Goal: Answer question/provide support: Share knowledge or assist other users

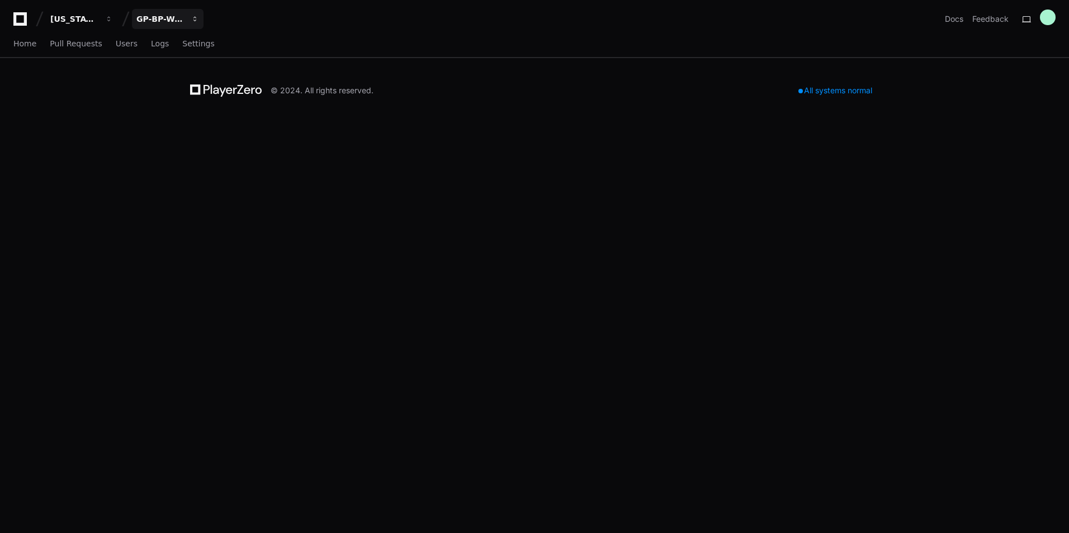
click at [190, 25] on button "GP-BP-WoodProducts" at bounding box center [168, 19] width 72 height 20
click at [114, 137] on div "[US_STATE] Pacific GP-BP-WoodProducts Projects Join or create a project G GP-BP…" at bounding box center [534, 266] width 1069 height 533
click at [116, 45] on span "Users" at bounding box center [127, 43] width 22 height 7
click at [94, 15] on div "[US_STATE] Pacific" at bounding box center [74, 18] width 48 height 11
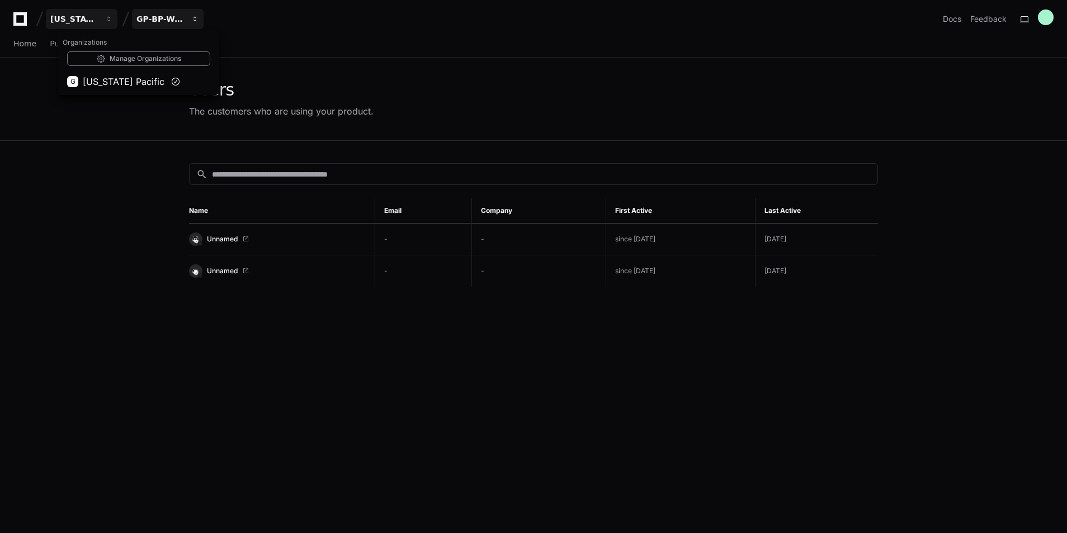
click at [98, 20] on div "GP-BP-WoodProducts" at bounding box center [74, 18] width 48 height 11
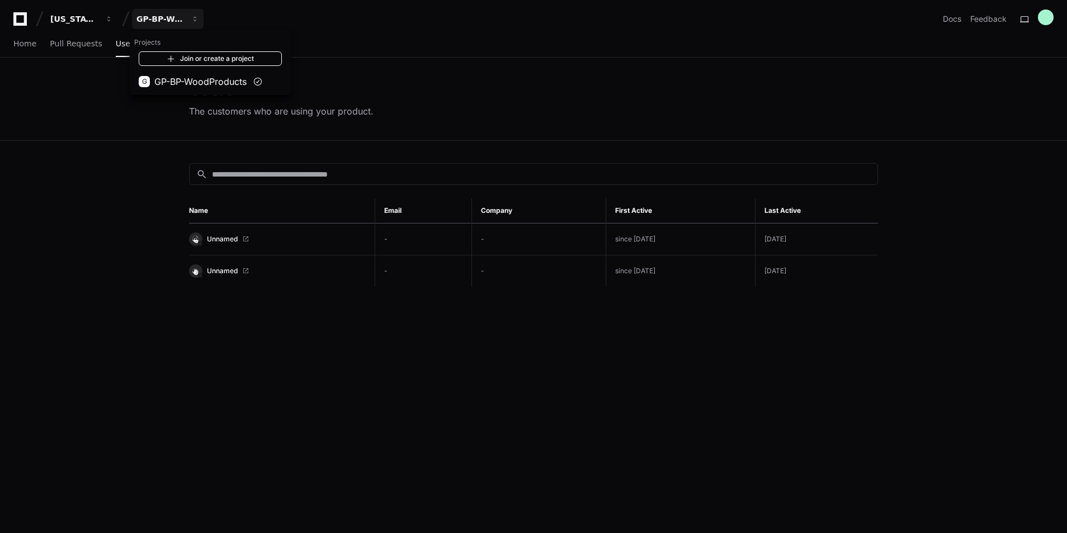
click at [202, 59] on link "Join or create a project" at bounding box center [210, 58] width 143 height 15
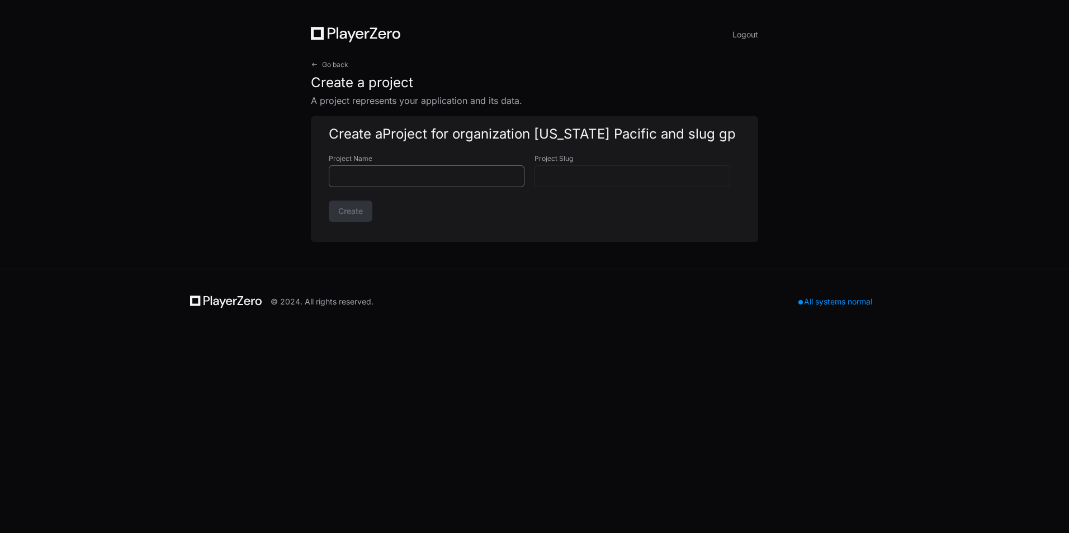
click at [429, 186] on div at bounding box center [427, 176] width 196 height 22
click at [315, 61] on span at bounding box center [314, 64] width 7 height 7
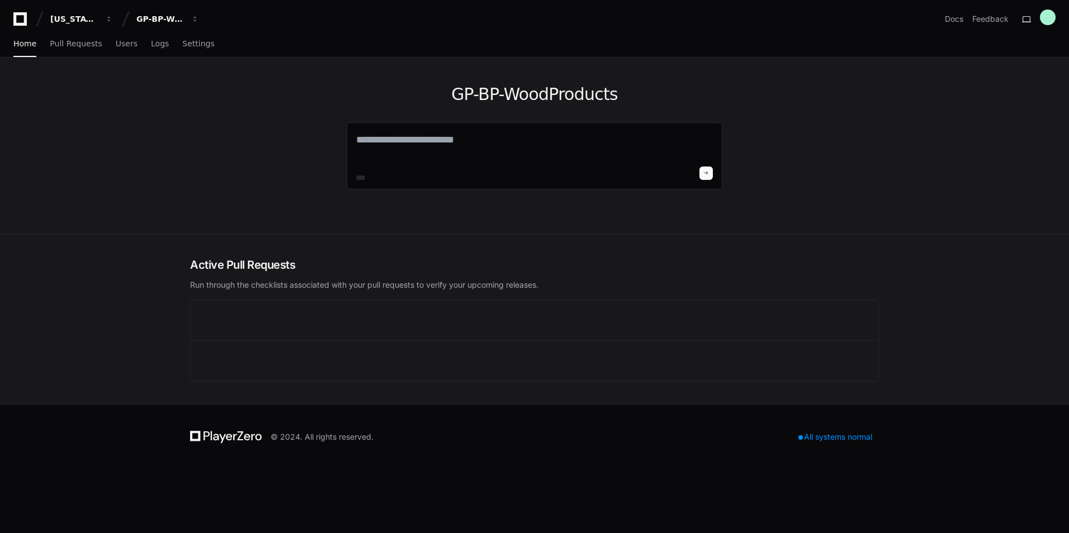
click at [316, 125] on div "GP-BP-WoodProducts" at bounding box center [535, 146] width 716 height 177
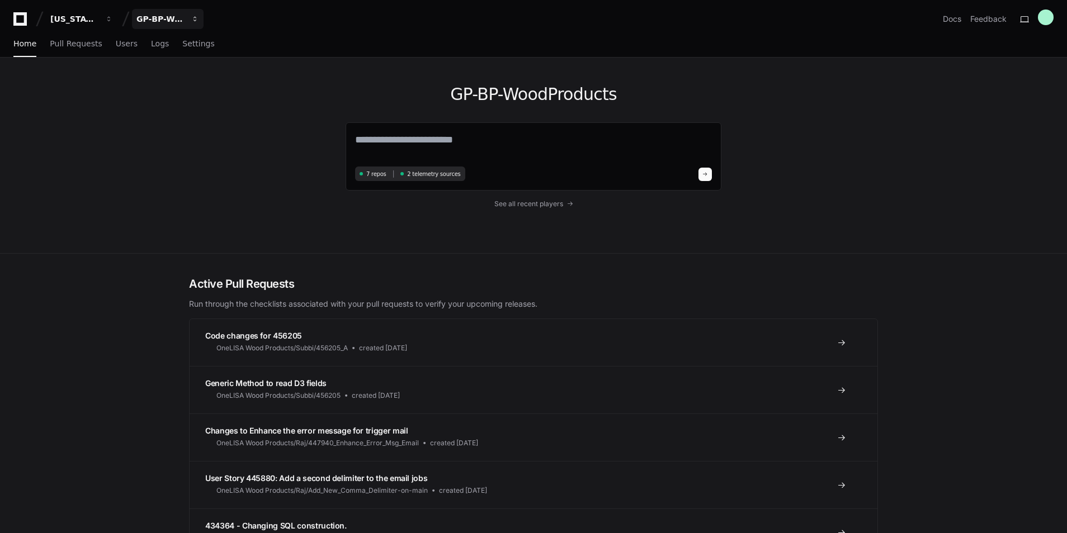
click at [98, 22] on div "GP-BP-WoodProducts" at bounding box center [74, 18] width 48 height 11
click at [172, 59] on span at bounding box center [171, 58] width 9 height 9
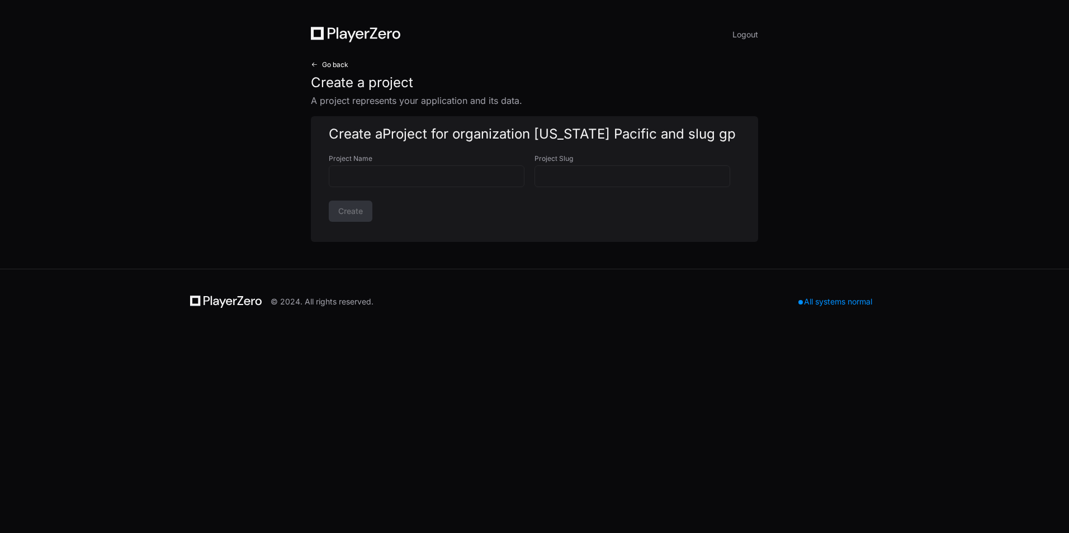
click at [312, 65] on span at bounding box center [314, 64] width 7 height 7
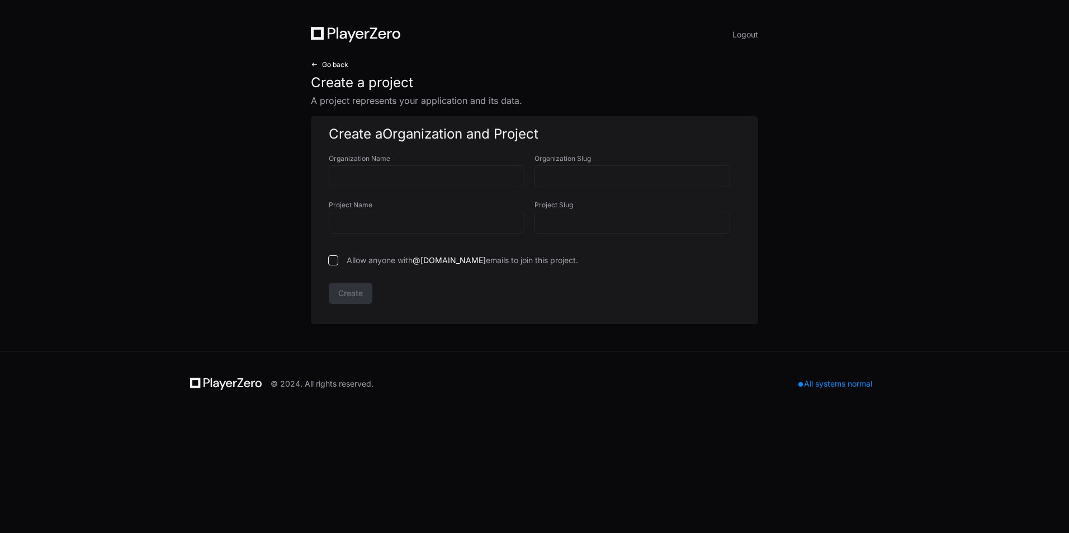
click at [328, 65] on span "Go back" at bounding box center [335, 64] width 26 height 9
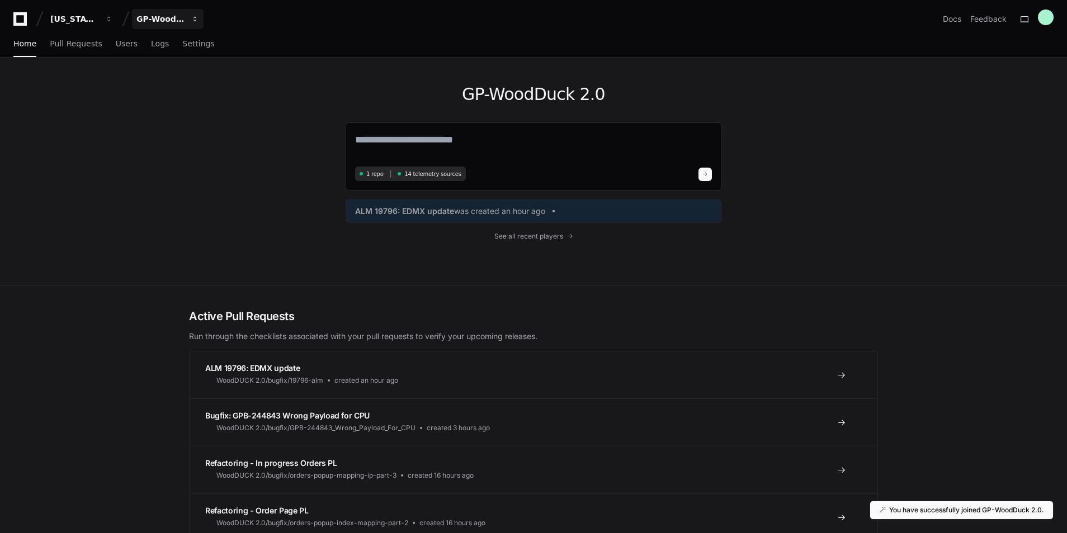
click at [98, 17] on div "GP-WoodDuck 2.0" at bounding box center [74, 18] width 48 height 11
click at [222, 100] on span "GP-WoodDuck 2.0" at bounding box center [193, 103] width 79 height 13
click at [233, 207] on div "GP-WoodDuck 2.0 1 repo 14 telemetry sources ALM 19796: EDMX update was created …" at bounding box center [534, 172] width 716 height 228
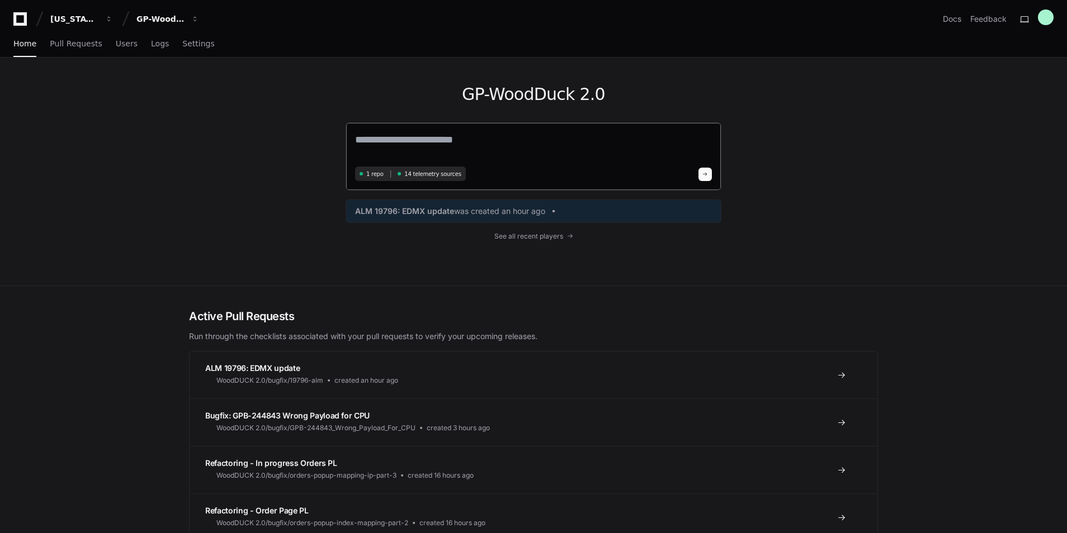
click at [491, 134] on textarea at bounding box center [533, 147] width 357 height 31
type textarea "**********"
click at [706, 173] on span at bounding box center [705, 173] width 6 height 6
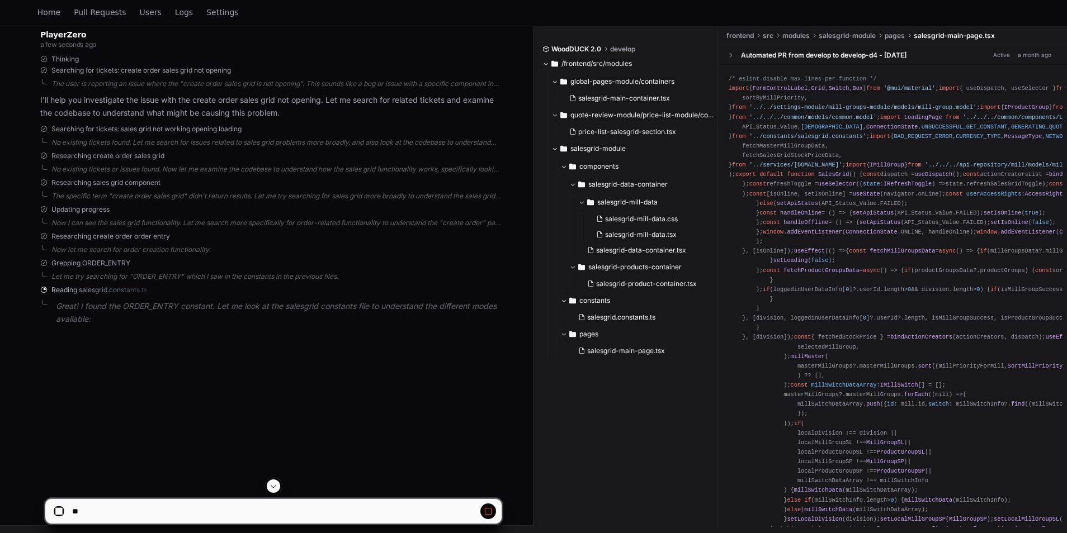
scroll to position [182, 0]
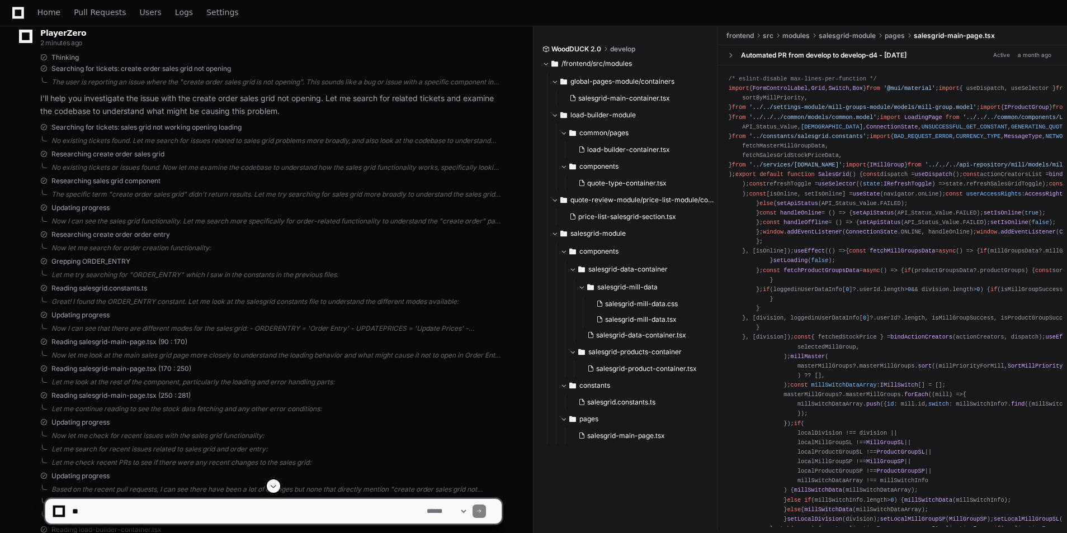
click at [116, 510] on textarea at bounding box center [247, 511] width 354 height 25
click at [167, 506] on textarea at bounding box center [247, 511] width 354 height 25
paste textarea "**********"
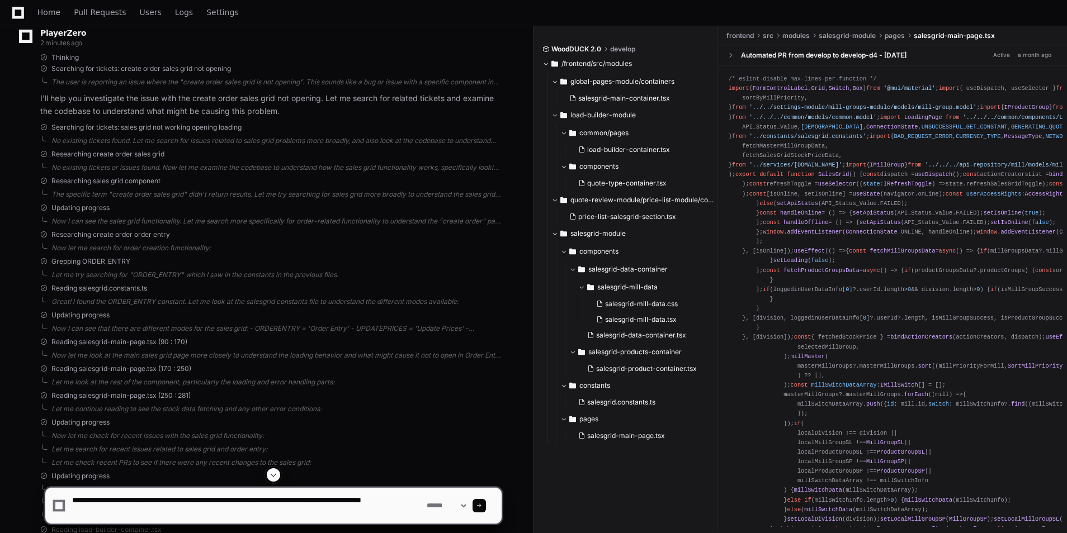
click at [143, 516] on textarea at bounding box center [247, 506] width 354 height 36
click at [174, 513] on textarea at bounding box center [247, 506] width 354 height 36
paste textarea "**********"
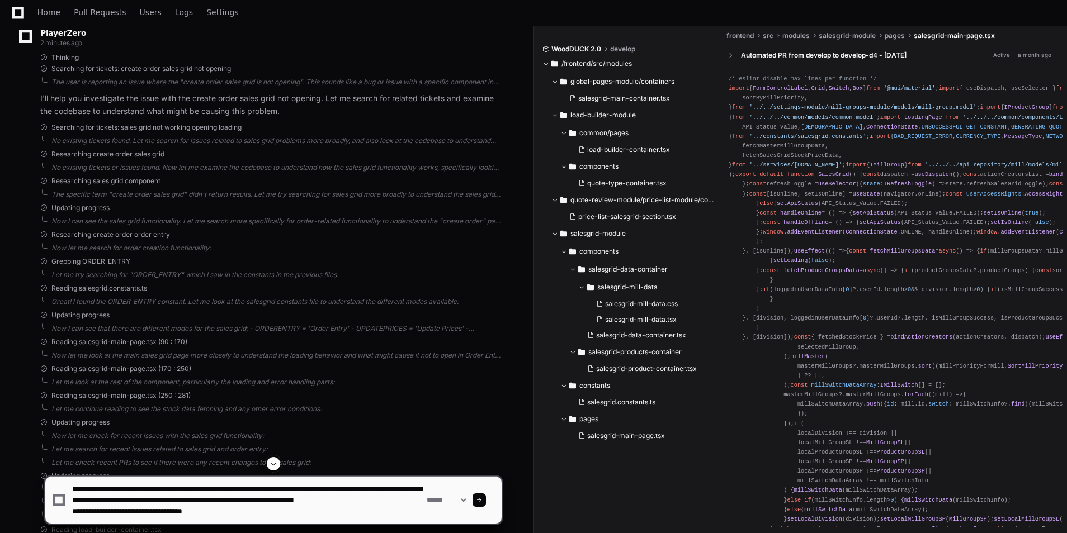
scroll to position [15, 0]
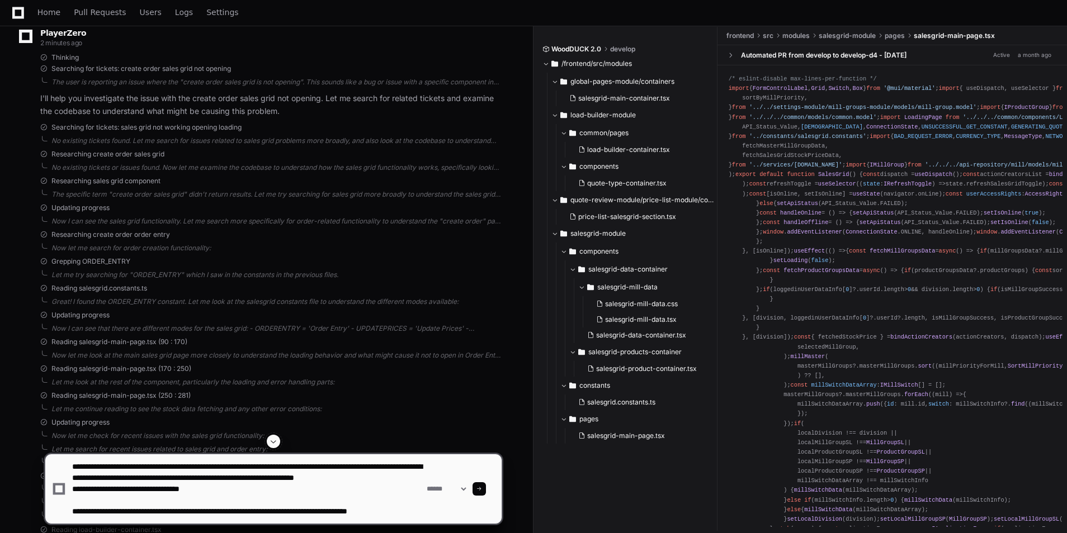
drag, startPoint x: 69, startPoint y: 478, endPoint x: 92, endPoint y: 480, distance: 23.0
click at [111, 479] on div "**********" at bounding box center [273, 488] width 443 height 69
drag, startPoint x: 72, startPoint y: 476, endPoint x: 192, endPoint y: 478, distance: 120.2
click at [192, 478] on textarea at bounding box center [247, 488] width 354 height 69
click at [111, 519] on textarea at bounding box center [247, 488] width 354 height 69
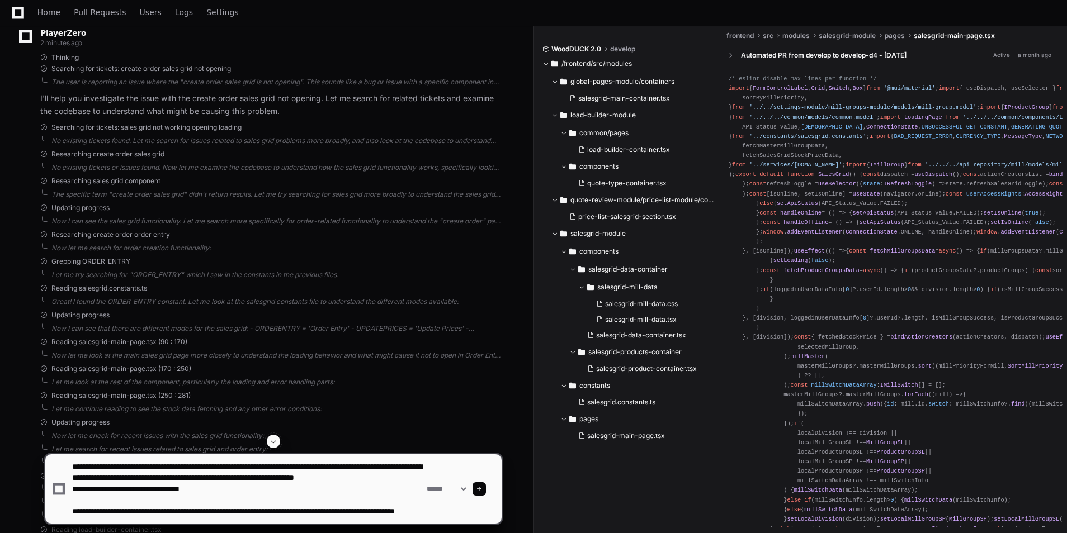
paste textarea "**********"
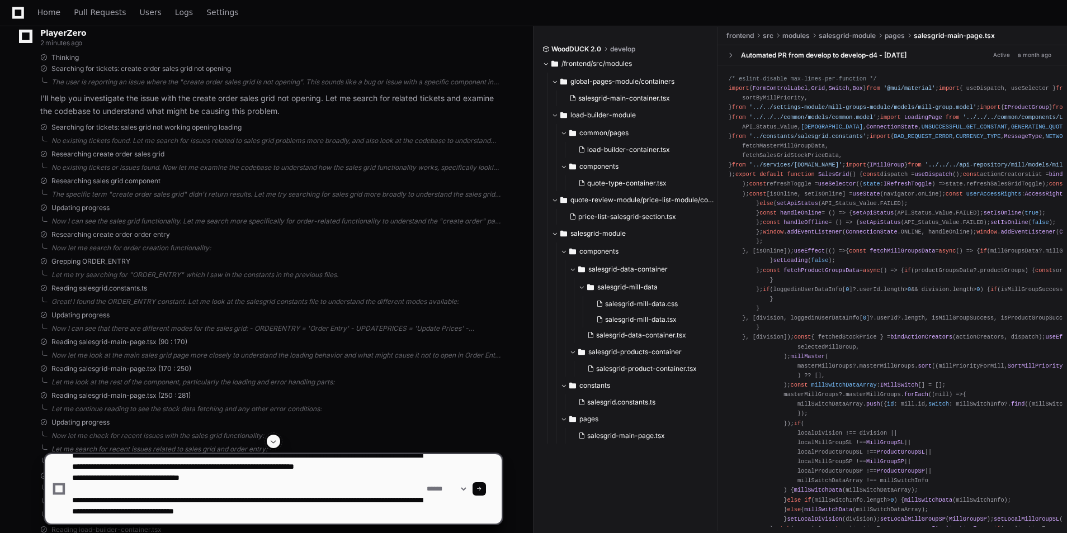
scroll to position [22, 0]
drag, startPoint x: 249, startPoint y: 520, endPoint x: 154, endPoint y: 523, distance: 95.1
click at [154, 523] on textarea at bounding box center [247, 488] width 354 height 69
click at [342, 514] on textarea at bounding box center [247, 488] width 354 height 69
paste textarea "**********"
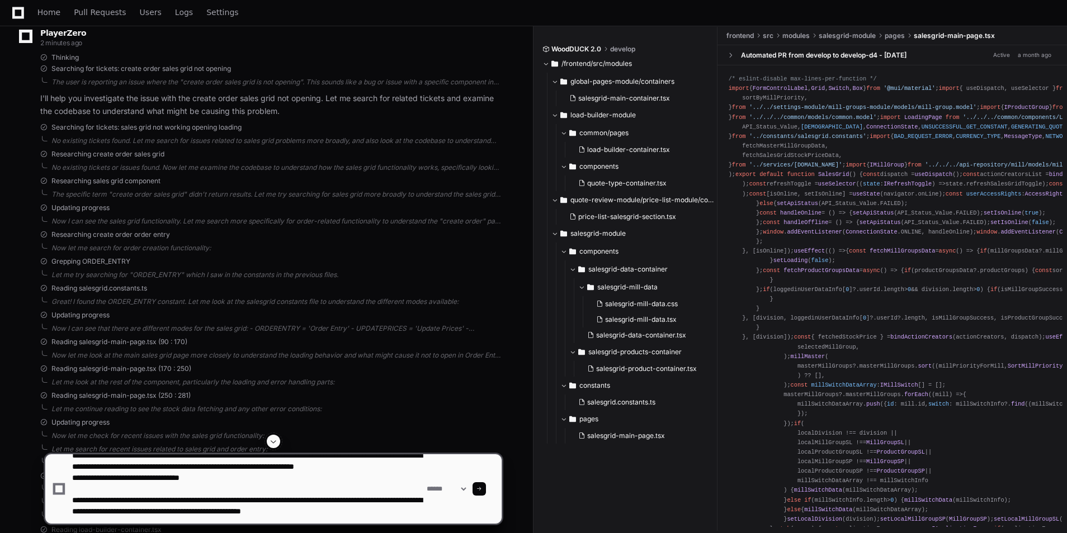
scroll to position [26, 0]
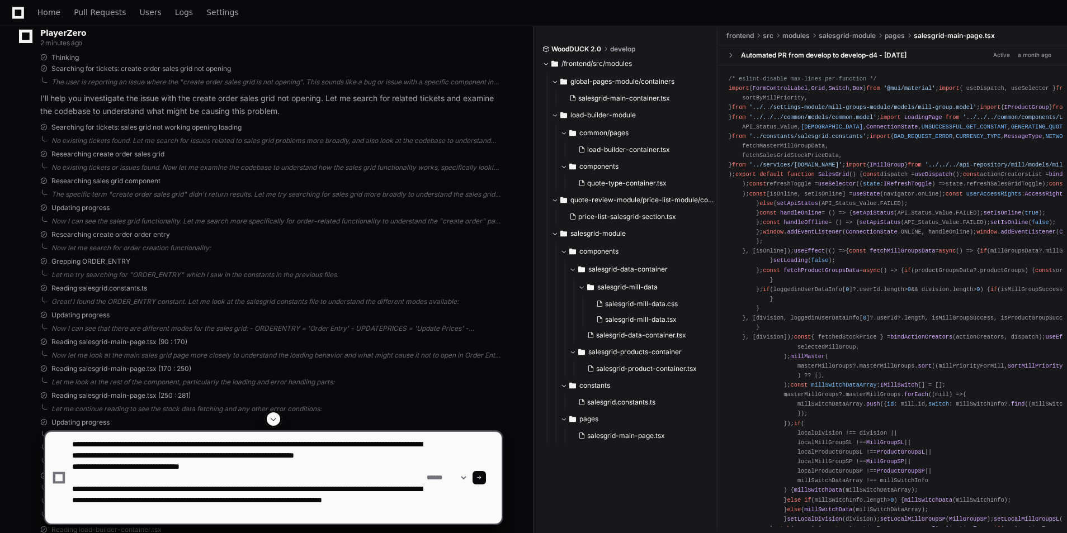
click at [85, 474] on textarea at bounding box center [247, 478] width 354 height 92
click at [92, 515] on textarea at bounding box center [247, 478] width 354 height 92
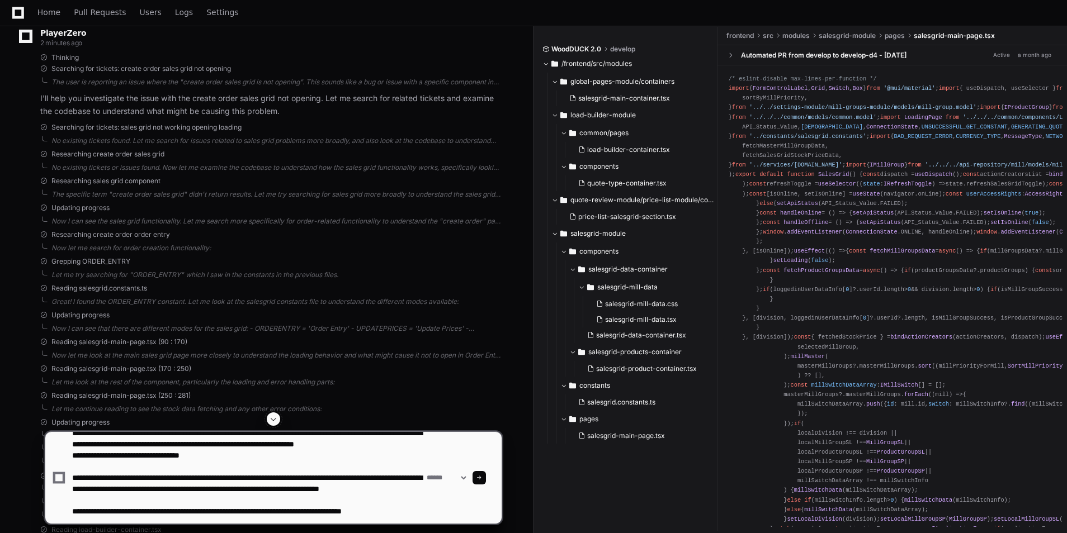
scroll to position [37, 0]
click at [278, 506] on textarea at bounding box center [247, 478] width 354 height 92
click at [164, 518] on textarea at bounding box center [247, 478] width 354 height 92
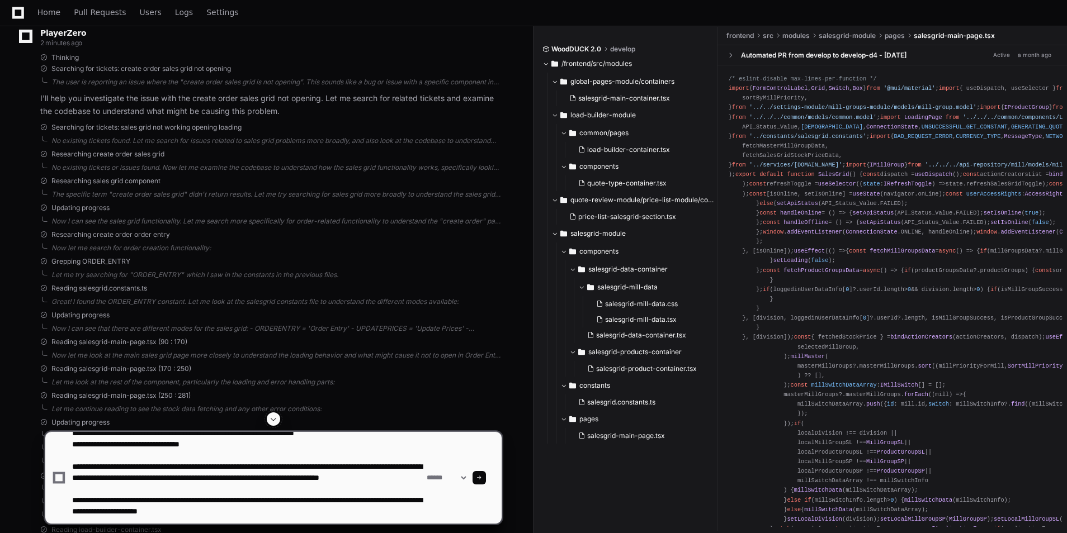
click at [297, 517] on textarea at bounding box center [247, 478] width 354 height 92
paste textarea "**********"
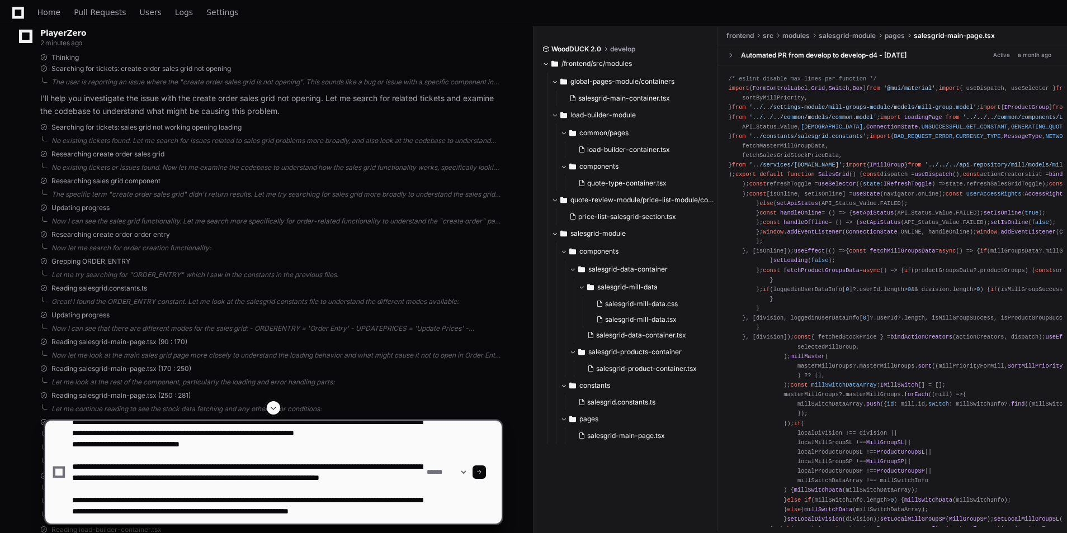
scroll to position [48, 0]
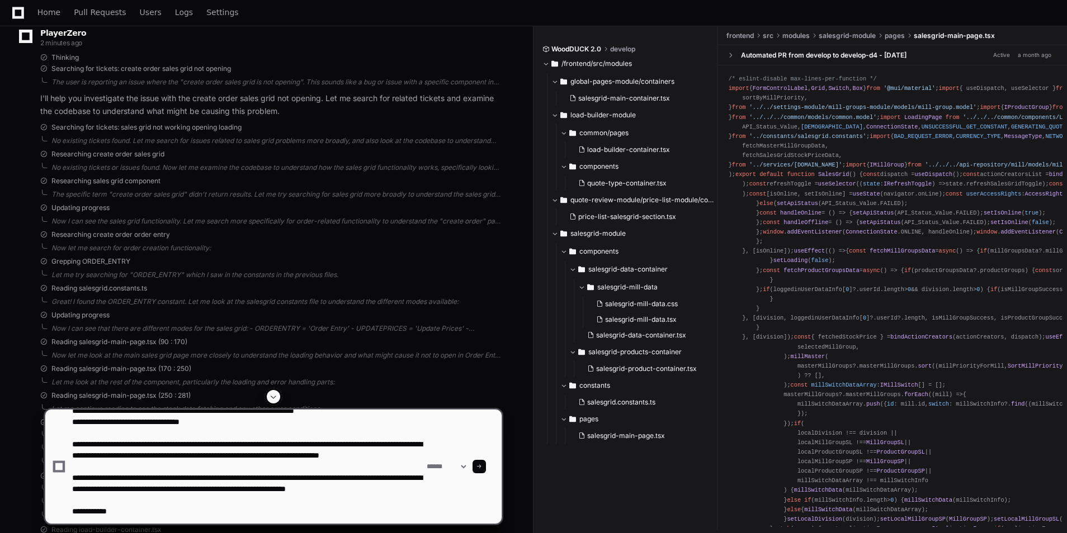
click at [159, 518] on textarea at bounding box center [247, 467] width 354 height 114
type textarea "**********"
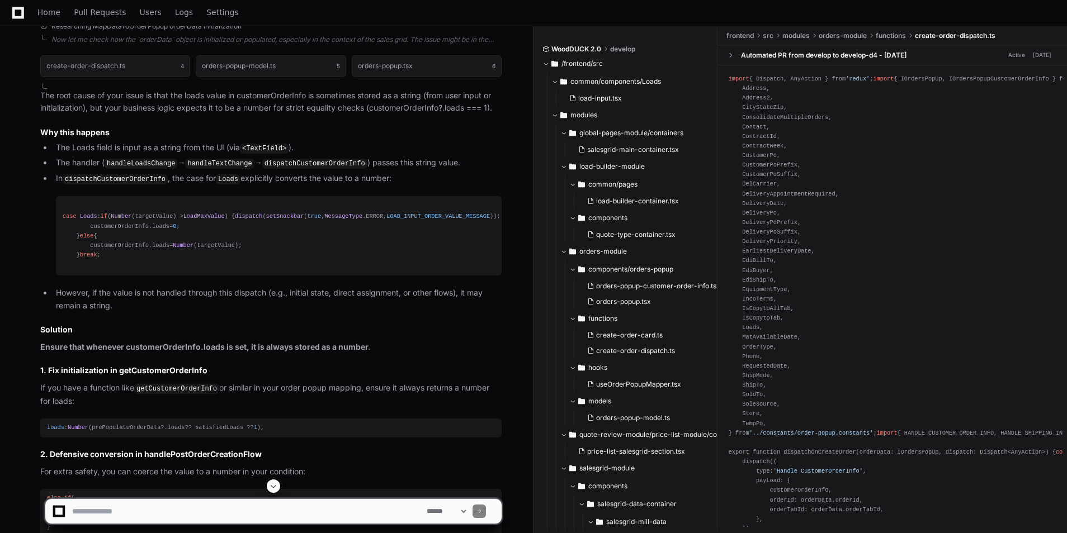
scroll to position [2717, 0]
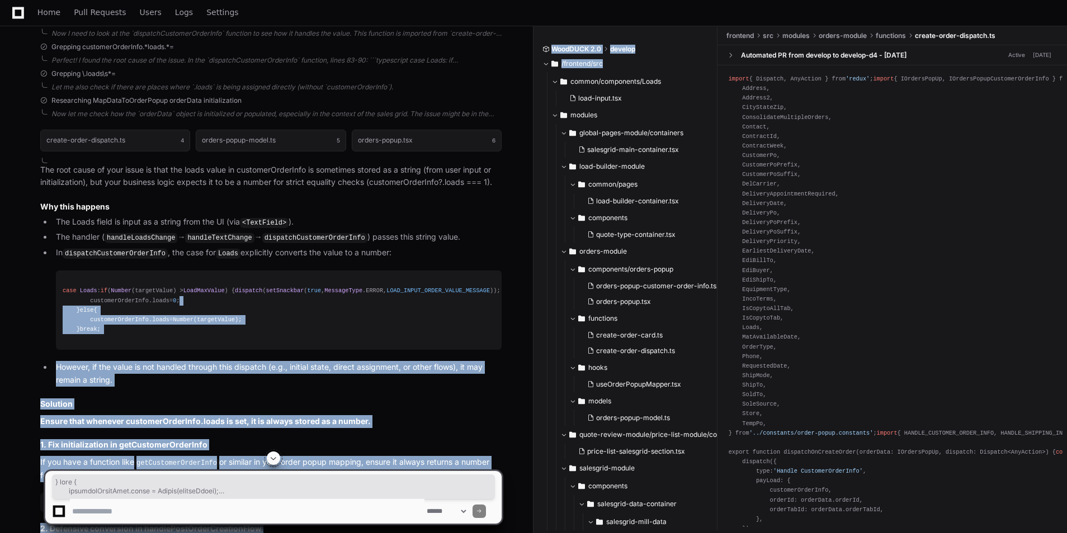
drag, startPoint x: 533, startPoint y: 328, endPoint x: 544, endPoint y: 330, distance: 11.3
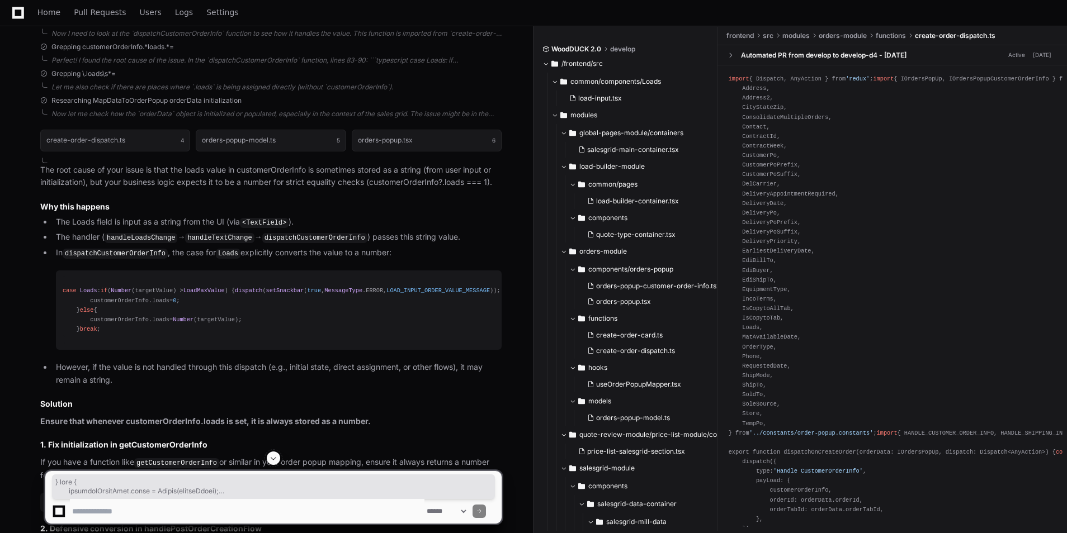
drag, startPoint x: 544, startPoint y: 330, endPoint x: 509, endPoint y: 315, distance: 37.8
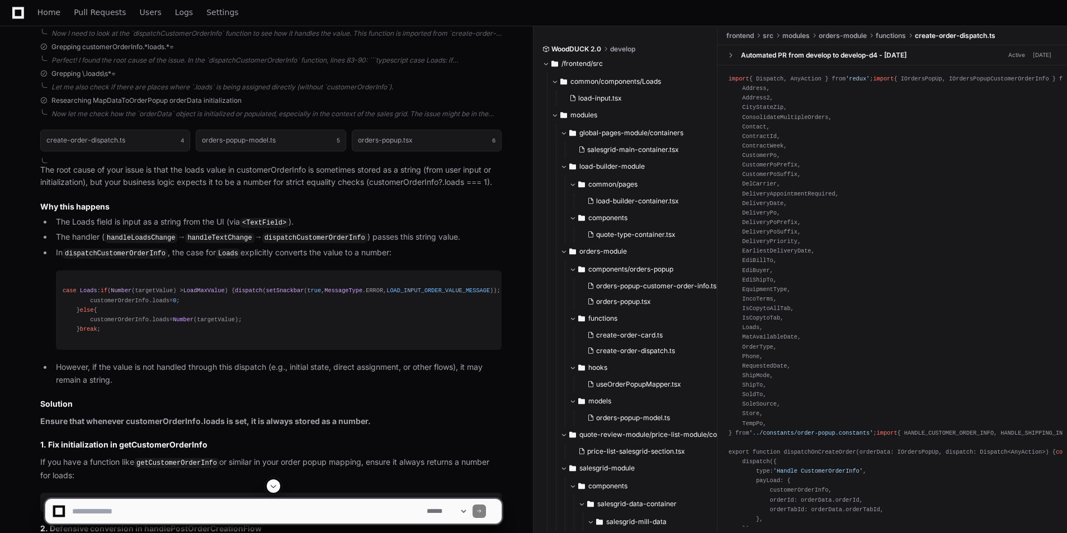
click at [122, 259] on code "dispatchCustomerOrderInfo" at bounding box center [115, 254] width 105 height 10
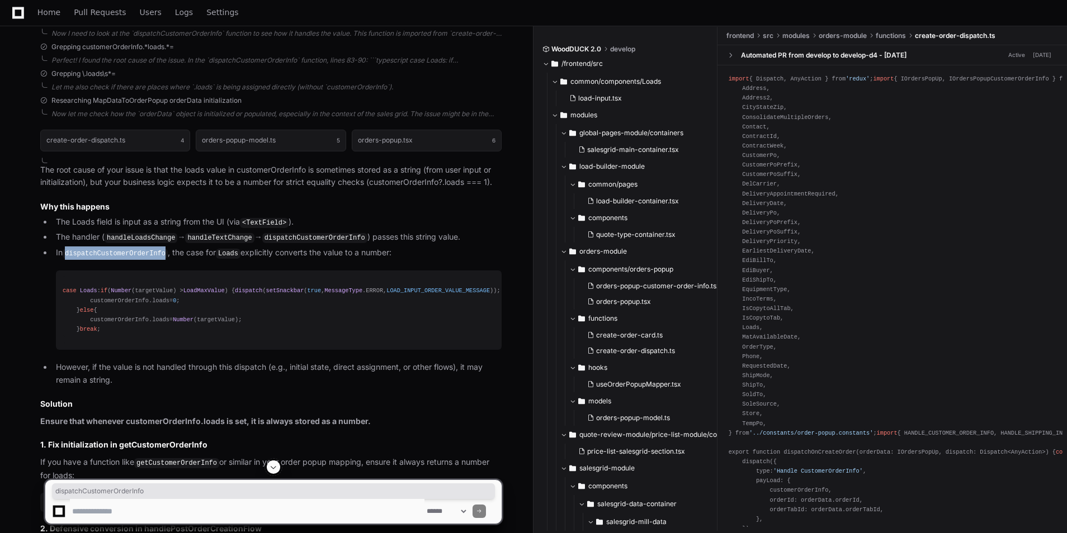
copy code "dispatchCustomerOrderInfo"
